Goal: Task Accomplishment & Management: Manage account settings

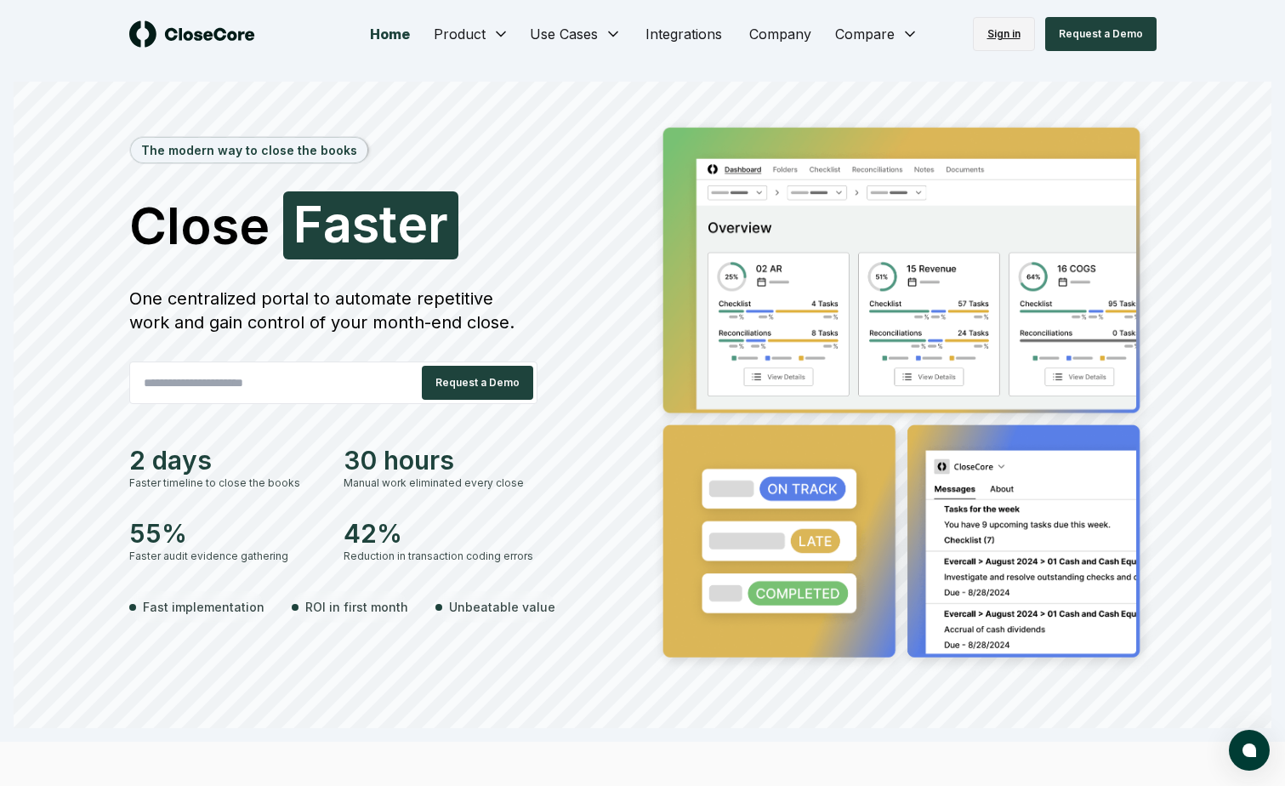
click at [995, 35] on link "Sign in" at bounding box center [1004, 34] width 62 height 34
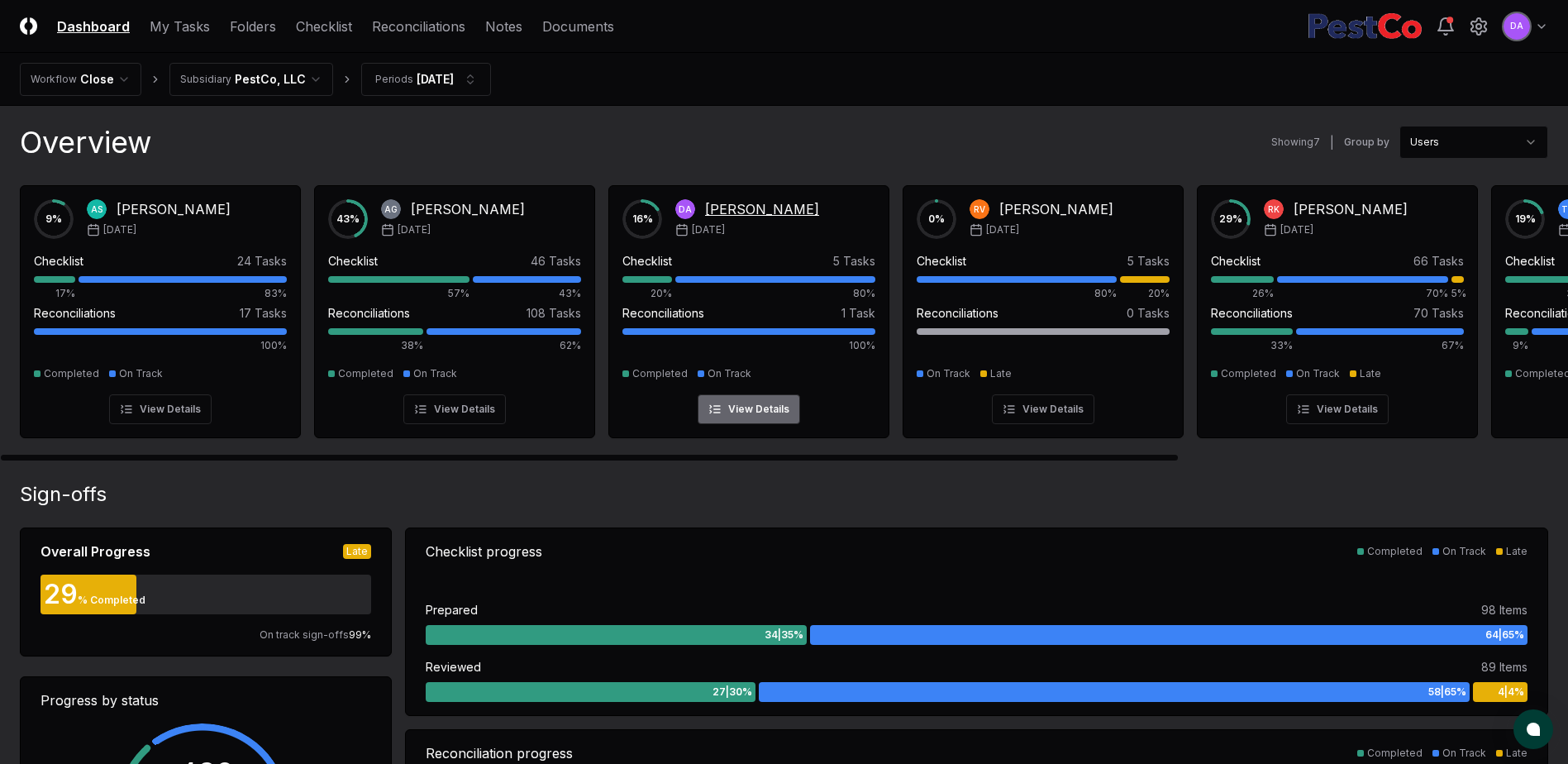
click at [729, 207] on div "Deb Abbott" at bounding box center [762, 209] width 114 height 19
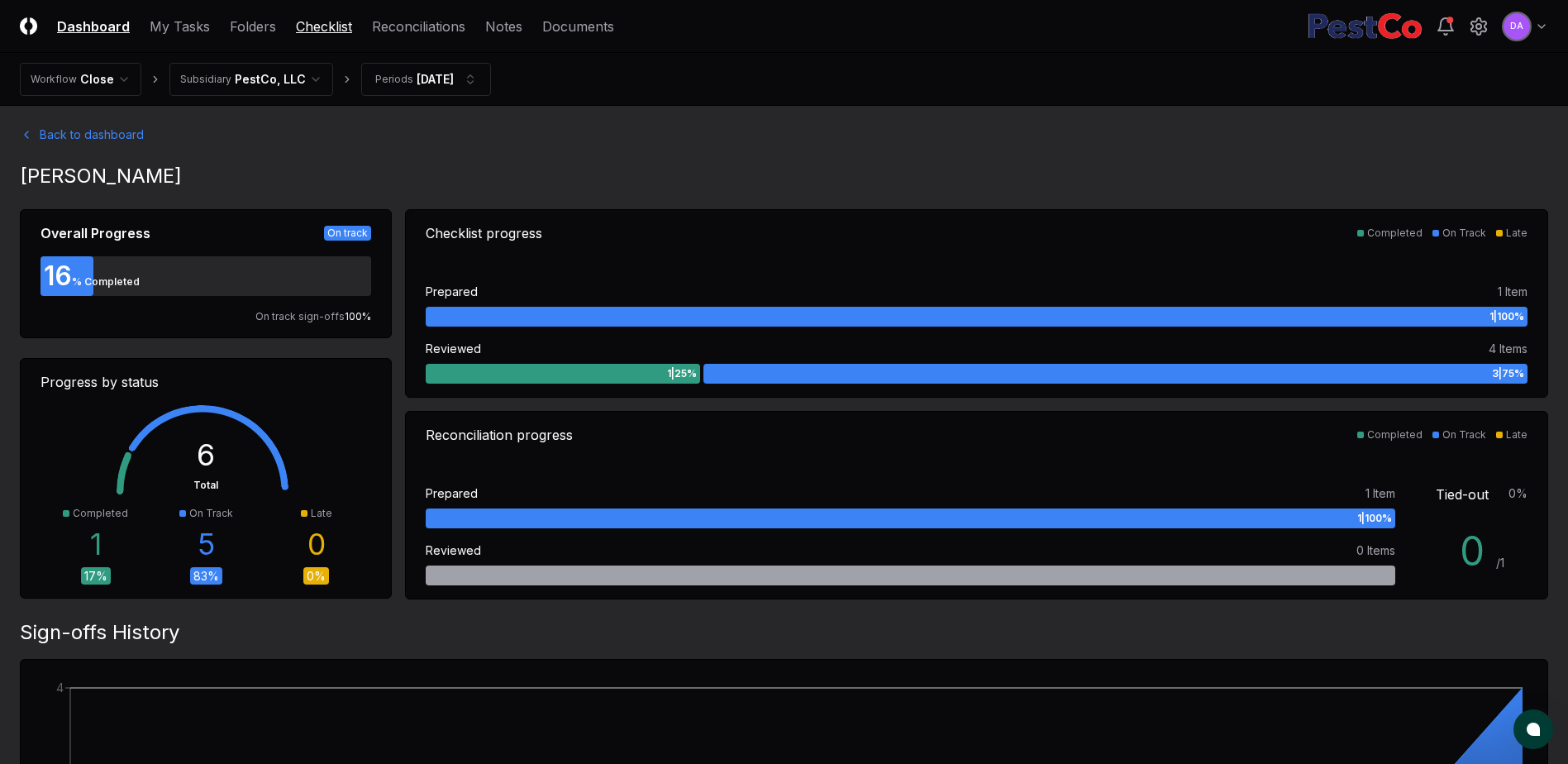
click at [318, 24] on link "Checklist" at bounding box center [324, 26] width 56 height 19
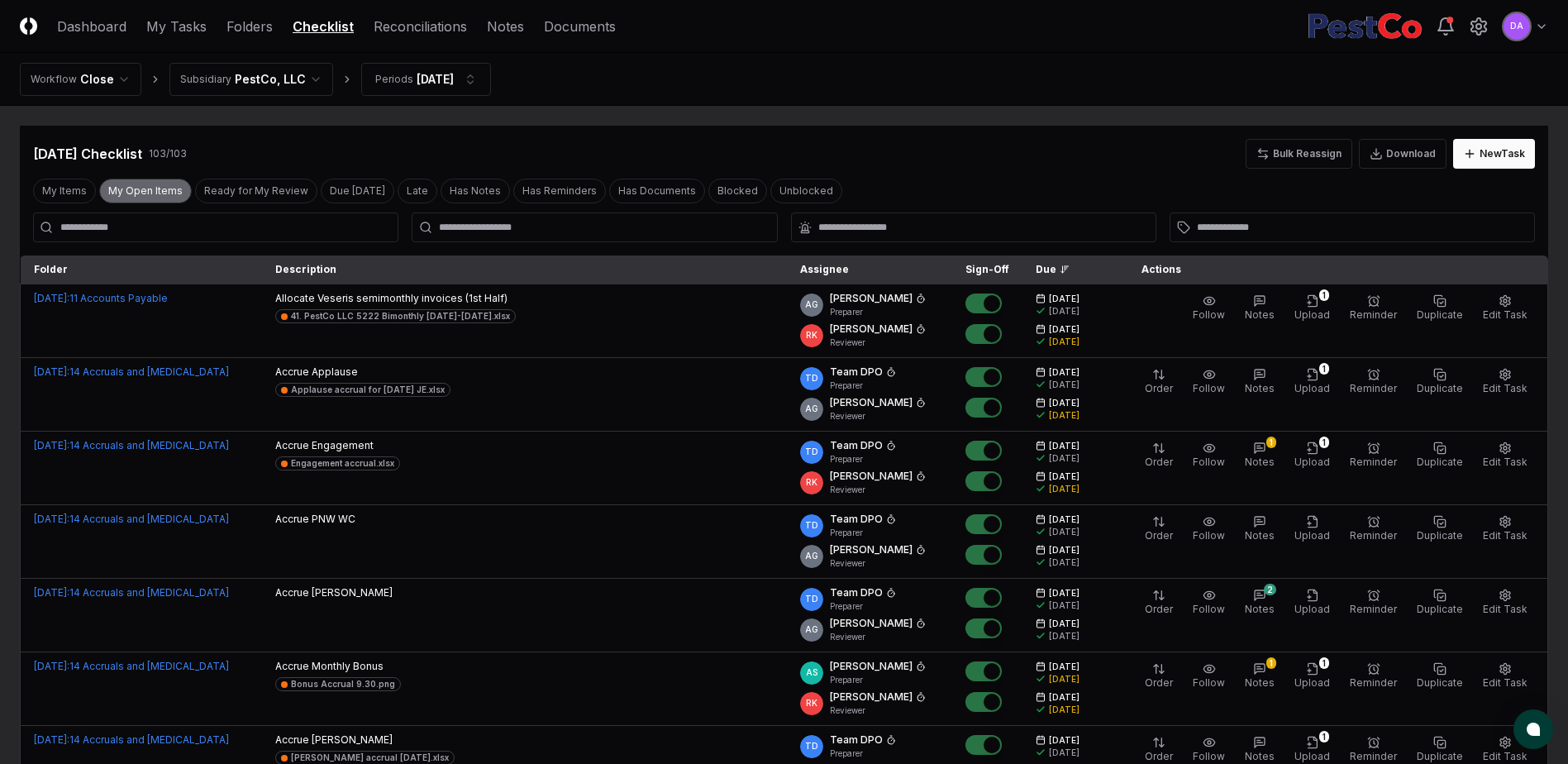
click at [149, 194] on button "My Open Items" at bounding box center [145, 191] width 92 height 25
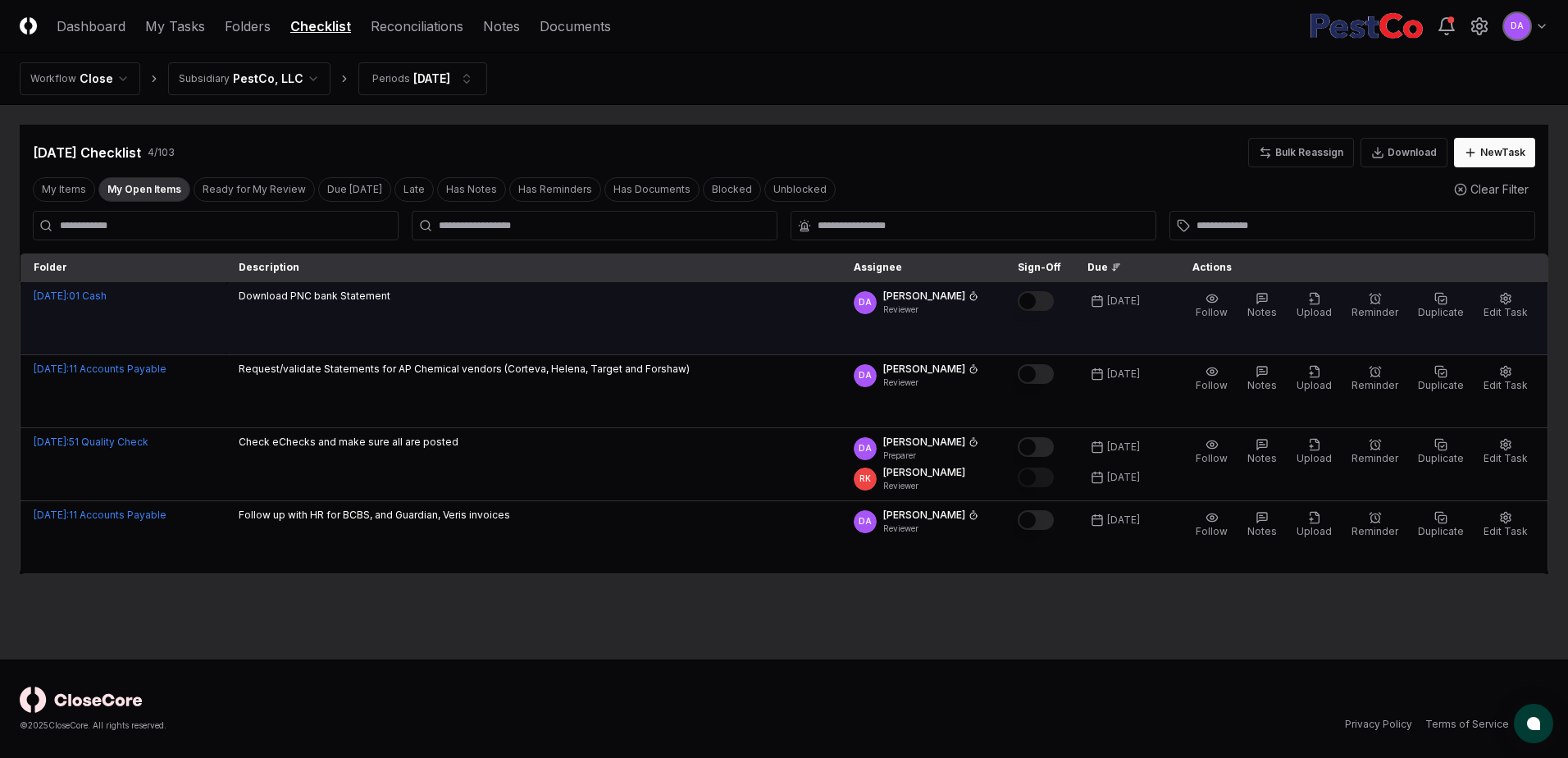
click at [1054, 304] on button "Mark complete" at bounding box center [1036, 301] width 36 height 19
